Goal: Task Accomplishment & Management: Use online tool/utility

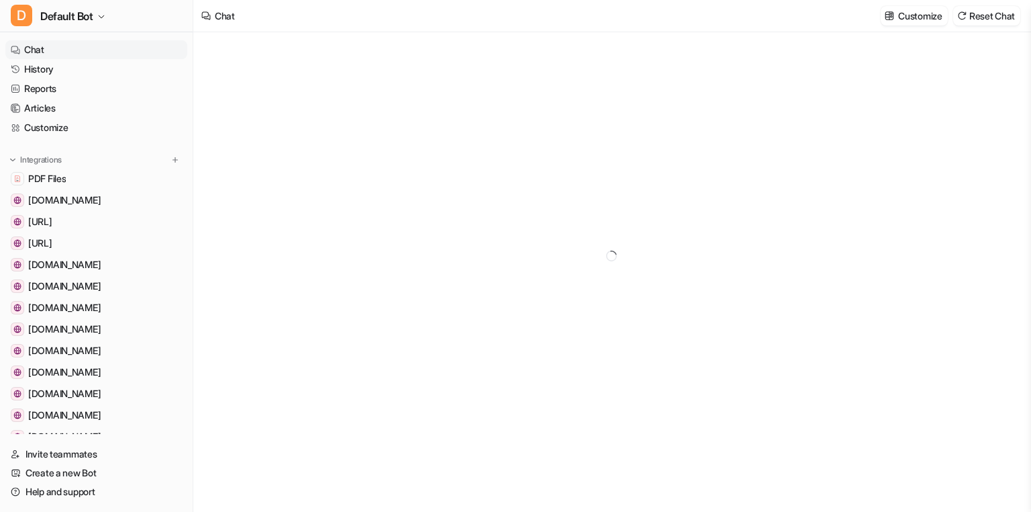
type textarea "**********"
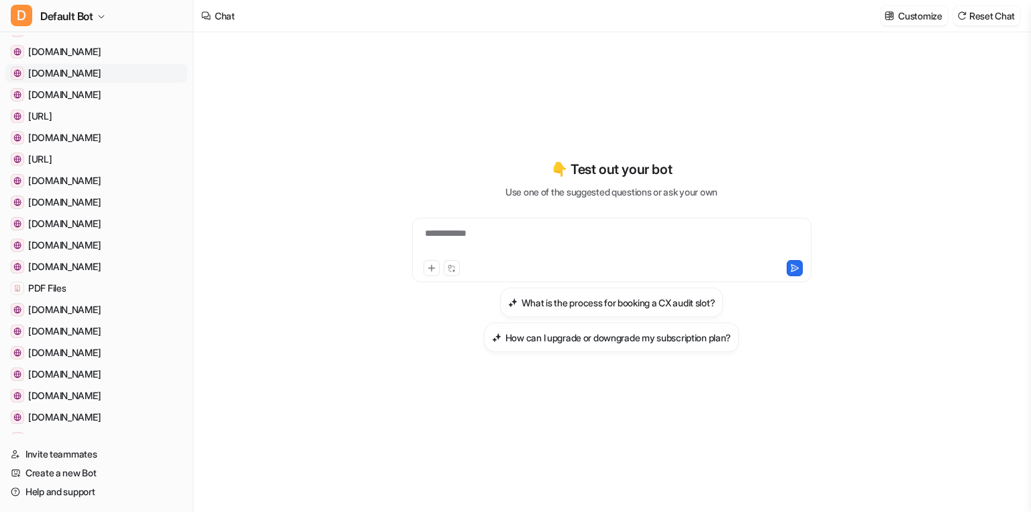
scroll to position [485, 0]
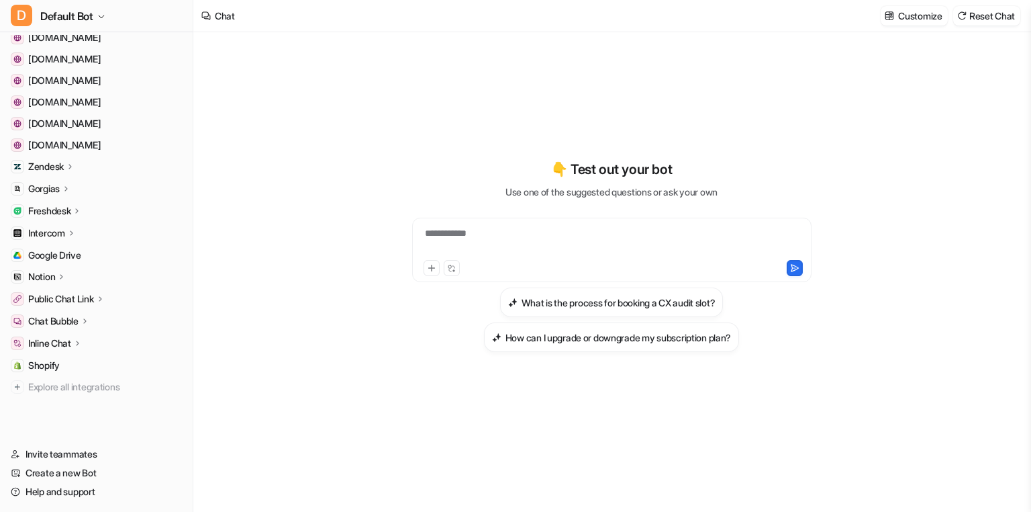
click at [66, 164] on div "Zendesk" at bounding box center [51, 166] width 47 height 13
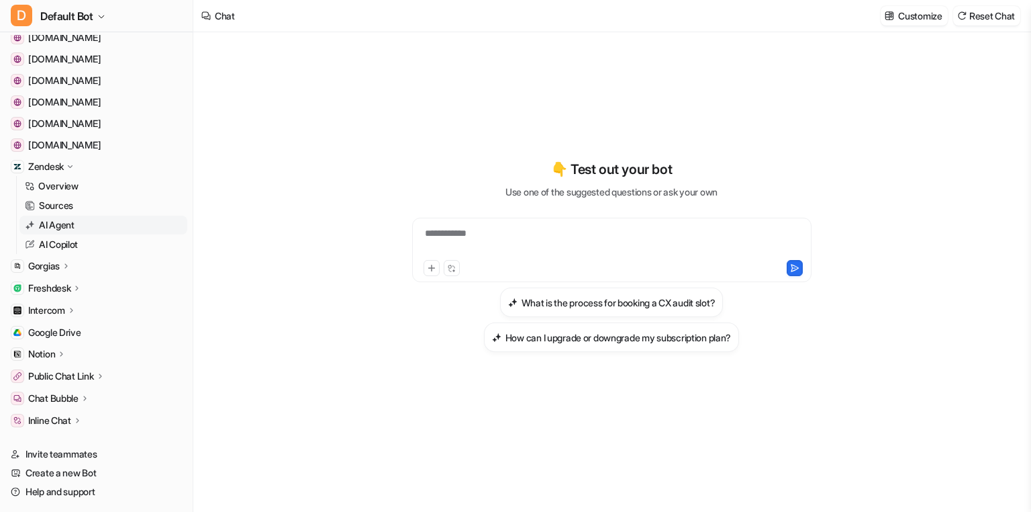
click at [62, 220] on p "AI Agent" at bounding box center [57, 224] width 36 height 13
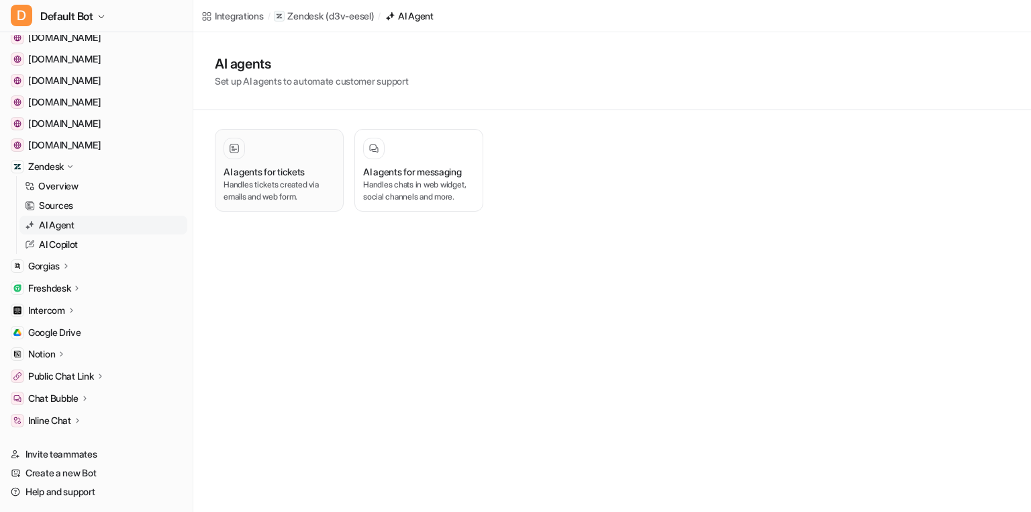
click at [290, 179] on p "Handles tickets created via emails and web form." at bounding box center [279, 191] width 111 height 24
click at [98, 204] on link "Sources" at bounding box center [103, 205] width 168 height 19
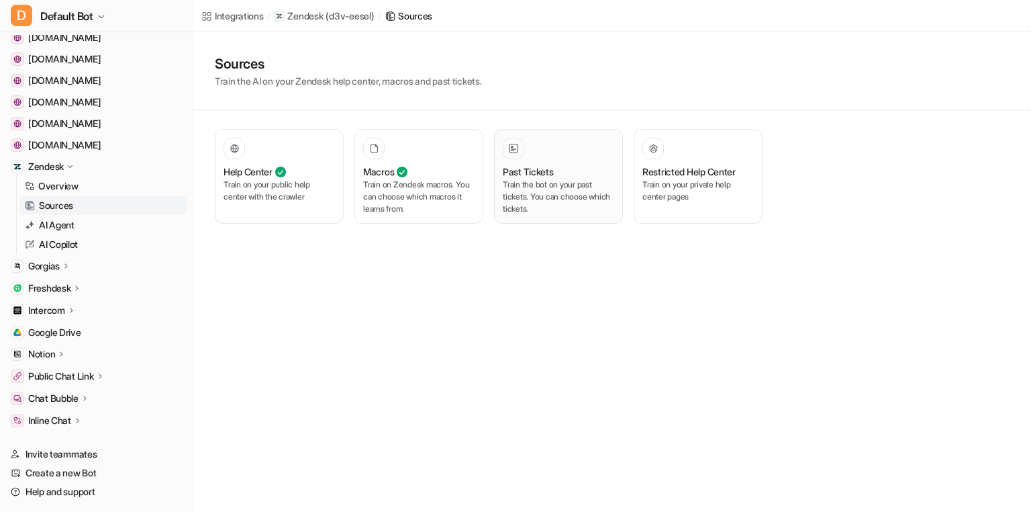
click at [553, 183] on p "Train the bot on your past tickets. You can choose which tickets." at bounding box center [558, 197] width 111 height 36
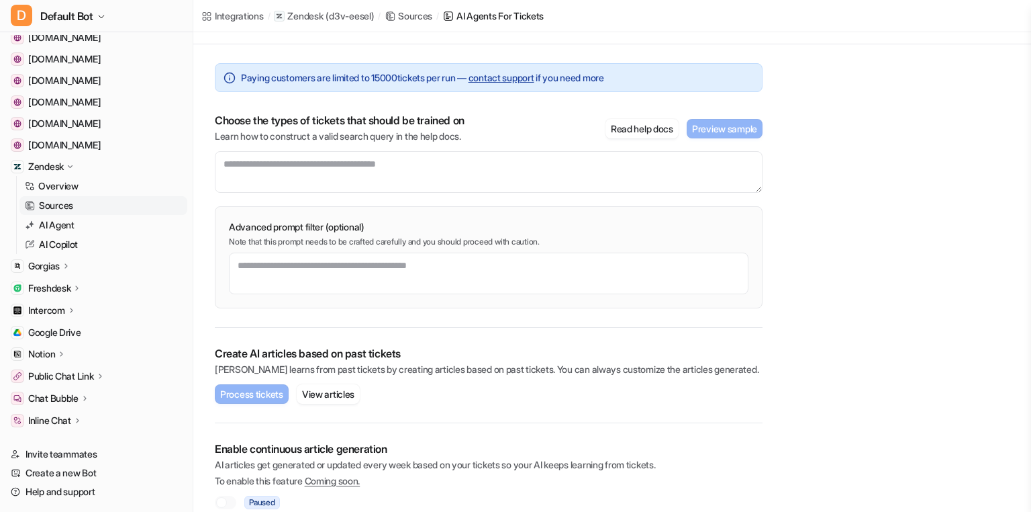
scroll to position [105, 0]
